Goal: Task Accomplishment & Management: Manage account settings

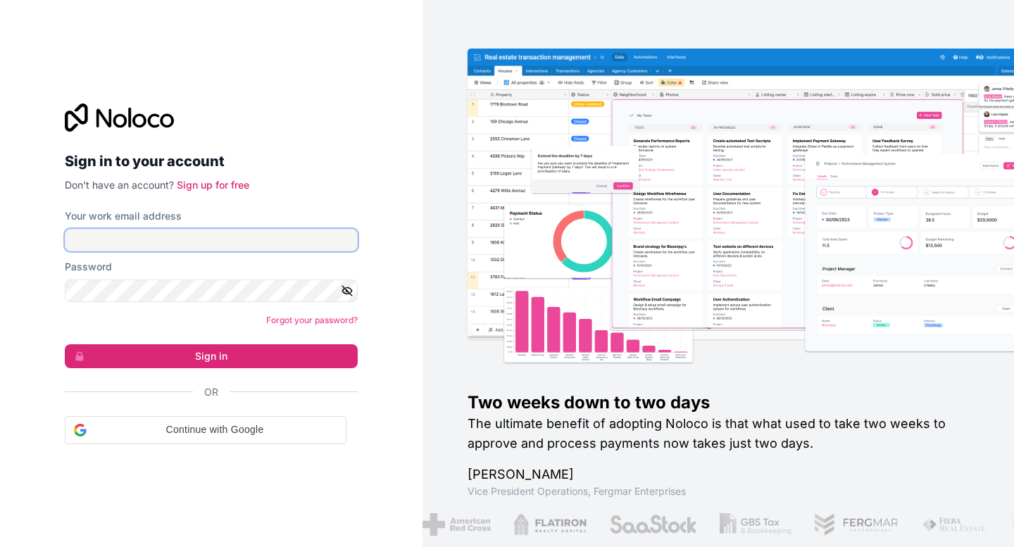
type input "marc@thelivestocklink.com"
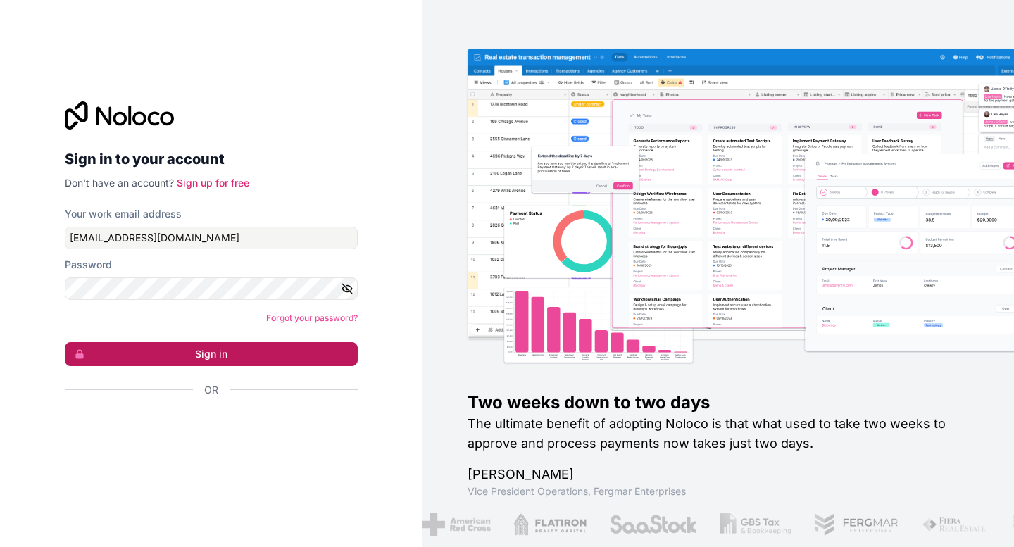
click at [213, 353] on button "Sign in" at bounding box center [211, 354] width 293 height 24
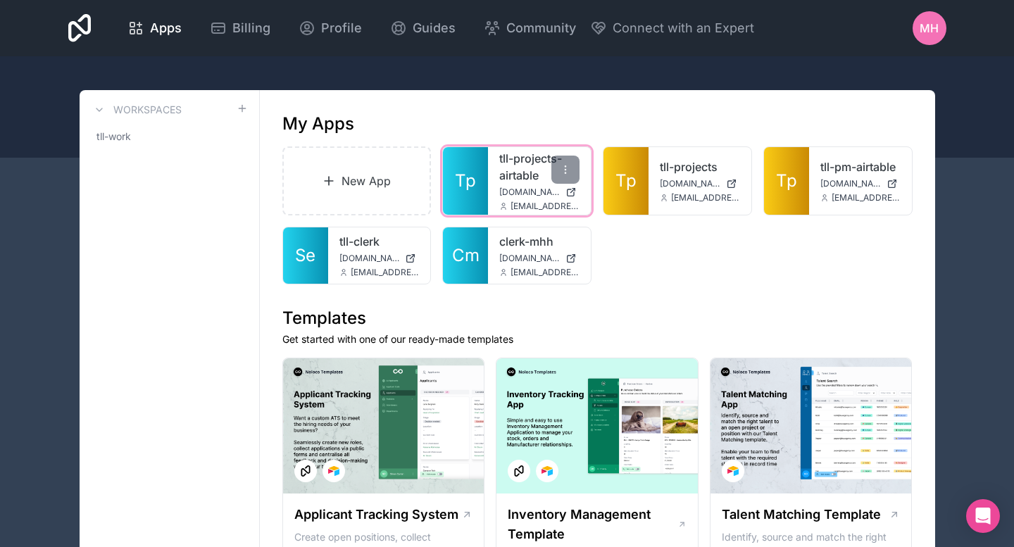
click at [478, 178] on link "Tp" at bounding box center [465, 181] width 45 height 68
